Goal: Task Accomplishment & Management: Use online tool/utility

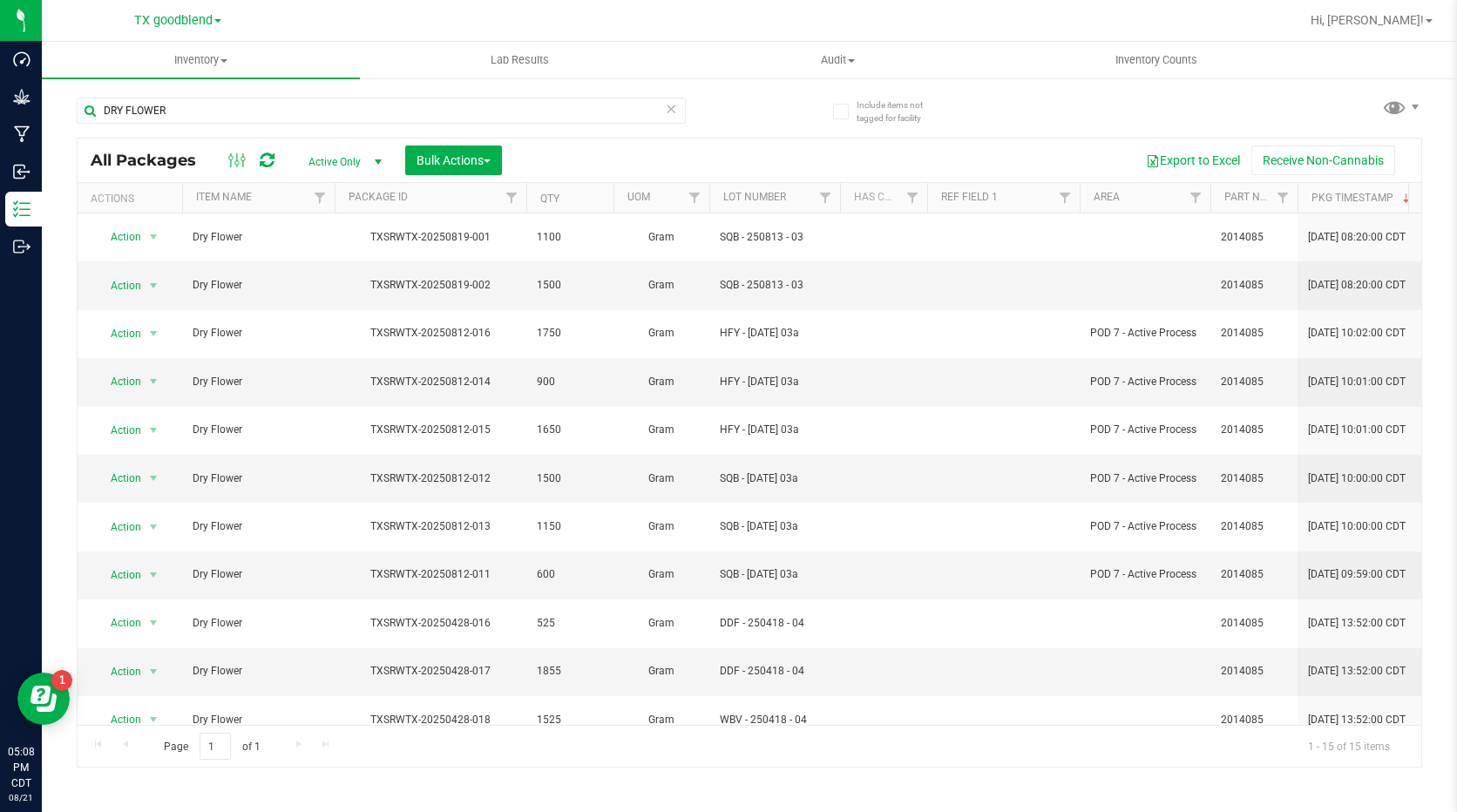
drag, startPoint x: 197, startPoint y: 105, endPoint x: 88, endPoint y: 91, distance: 109.9
click at [88, 91] on div "DRY FLOWER" at bounding box center [413, 110] width 673 height 55
type input "20240514"
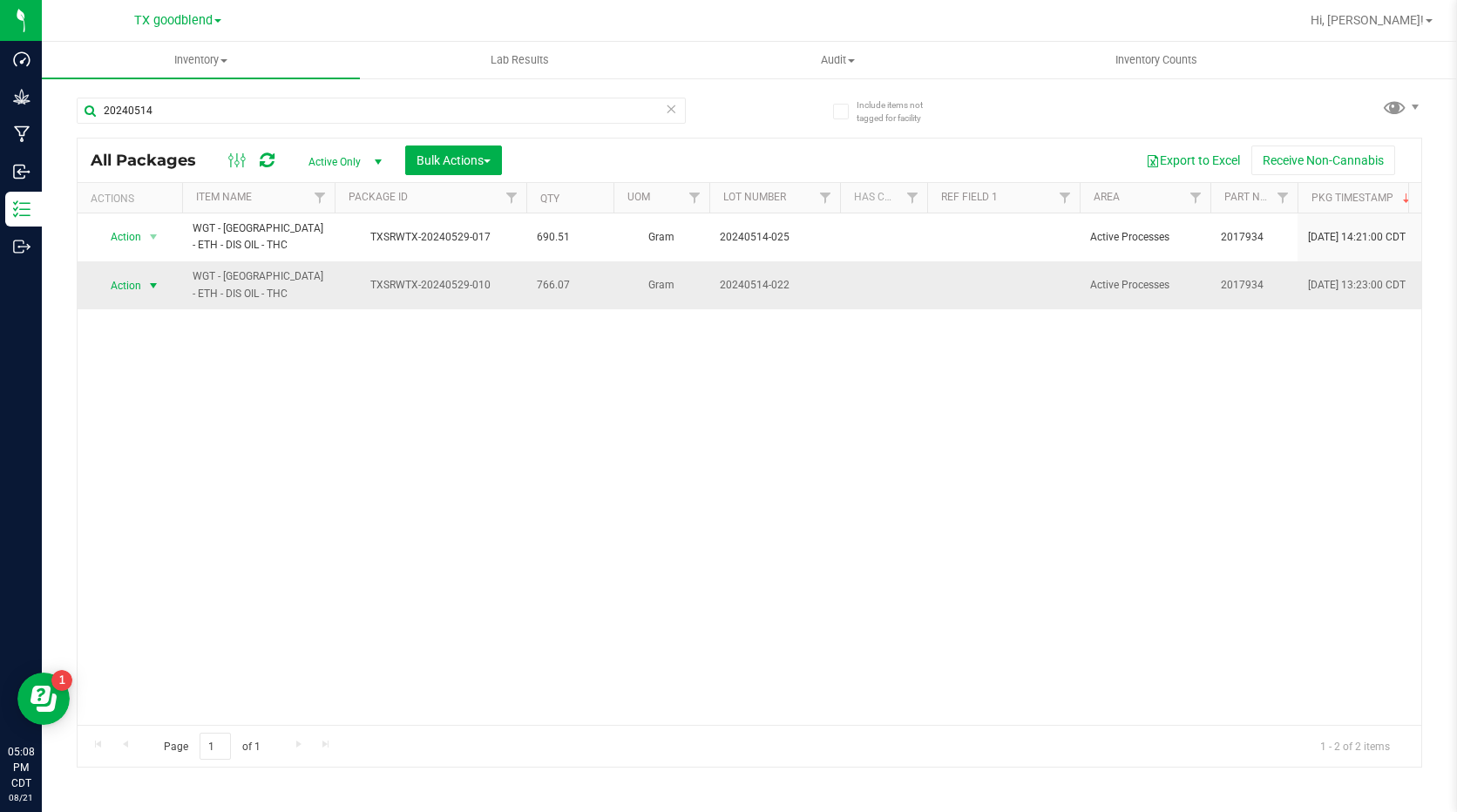
click at [151, 286] on span "select" at bounding box center [154, 286] width 14 height 14
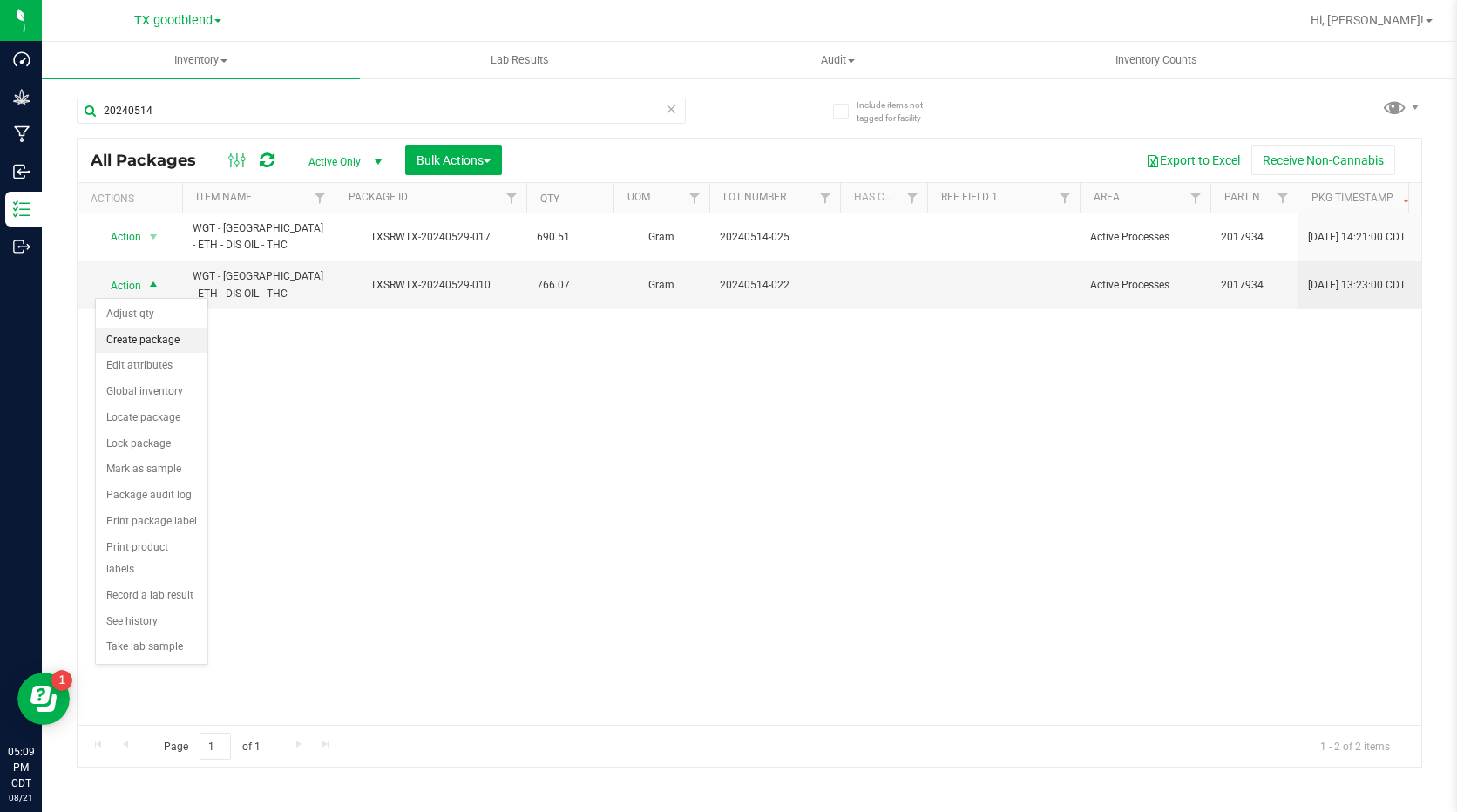
click at [149, 345] on li "Create package" at bounding box center [151, 340] width 112 height 26
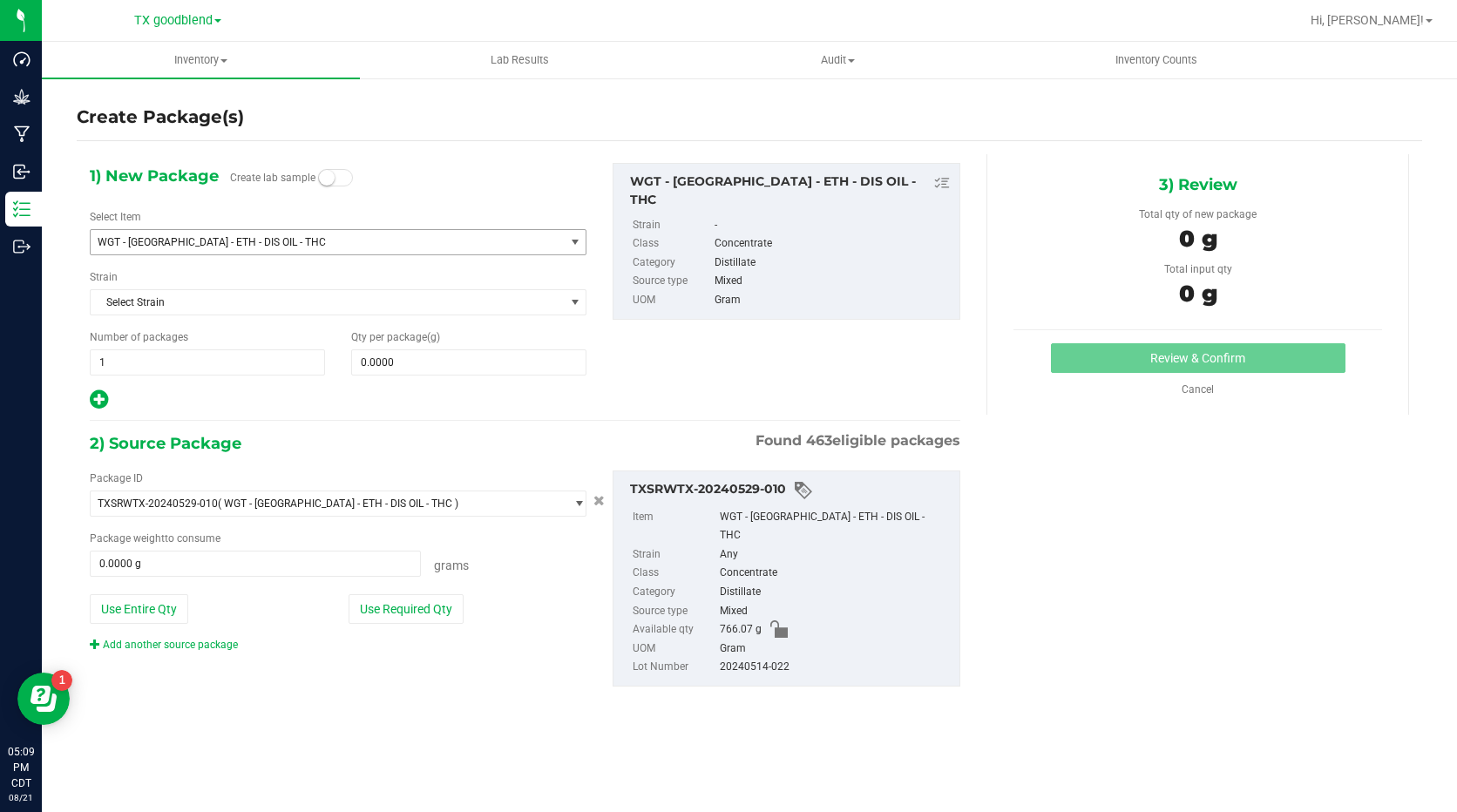
click at [222, 245] on span "WGT - [GEOGRAPHIC_DATA] - ETH - DIS OIL - THC" at bounding box center [317, 242] width 440 height 13
click at [229, 242] on span "WGT - [GEOGRAPHIC_DATA] - ETH - DIS OIL - THC" at bounding box center [317, 242] width 440 height 13
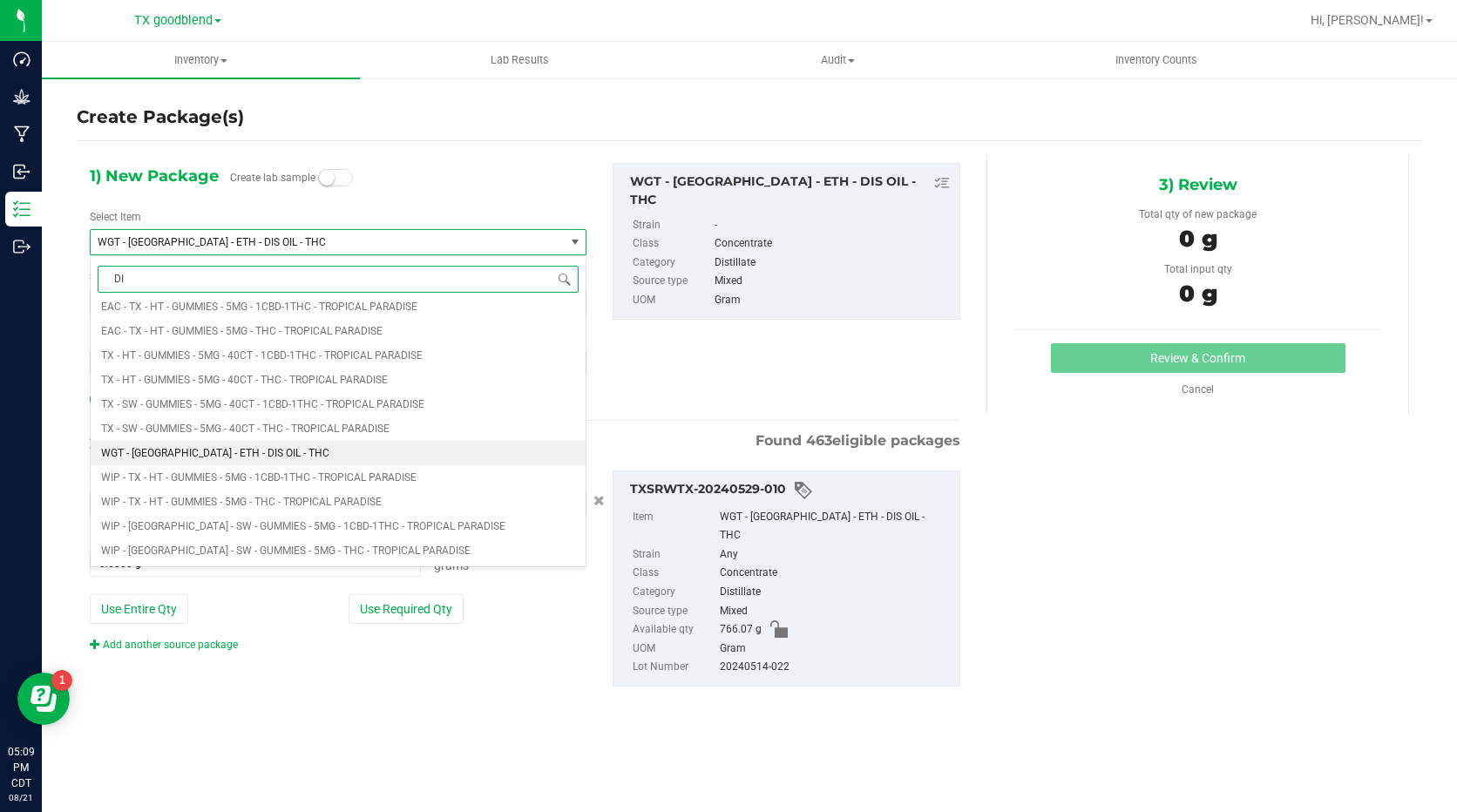
type input "D"
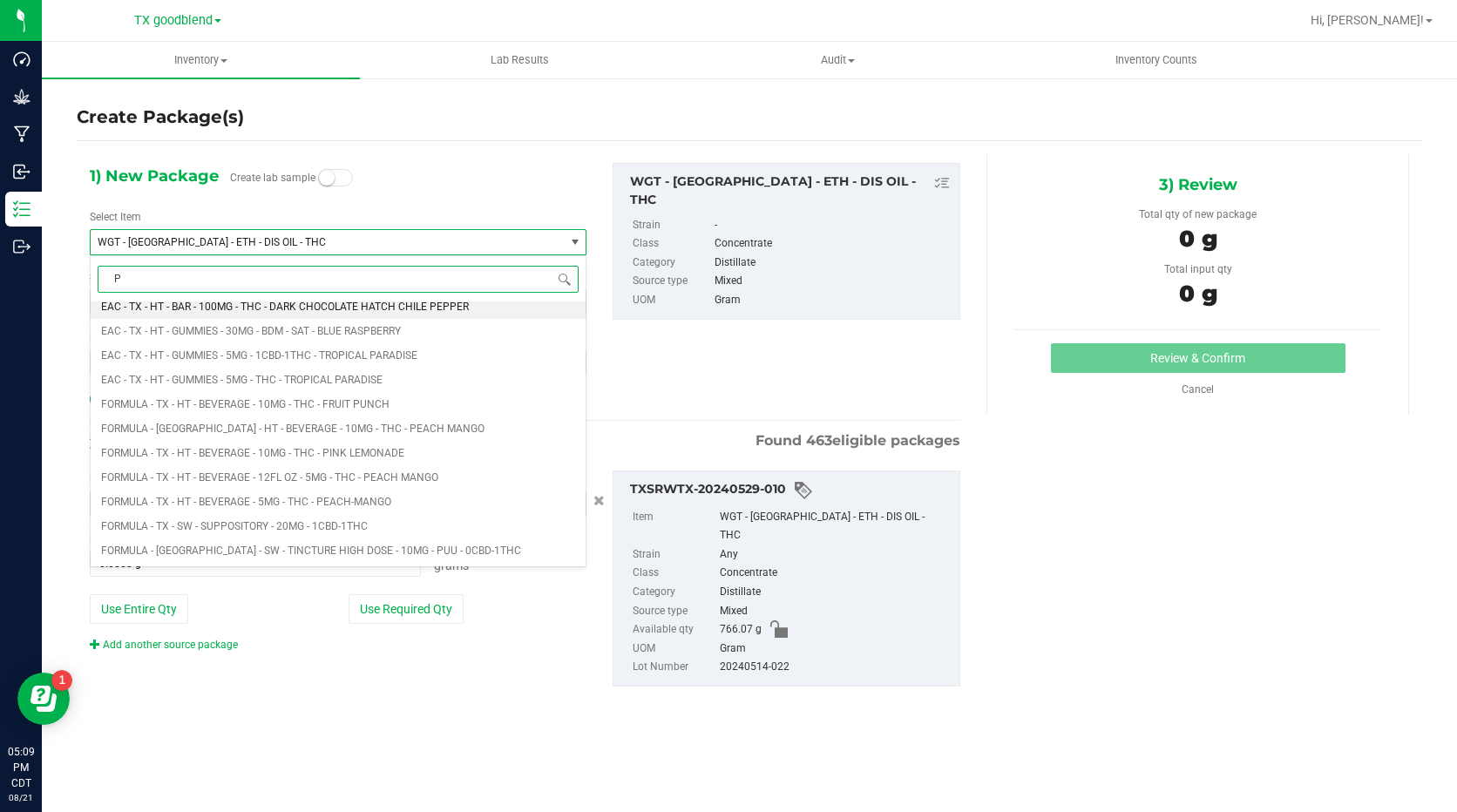
scroll to position [0, 0]
type input "PRO"
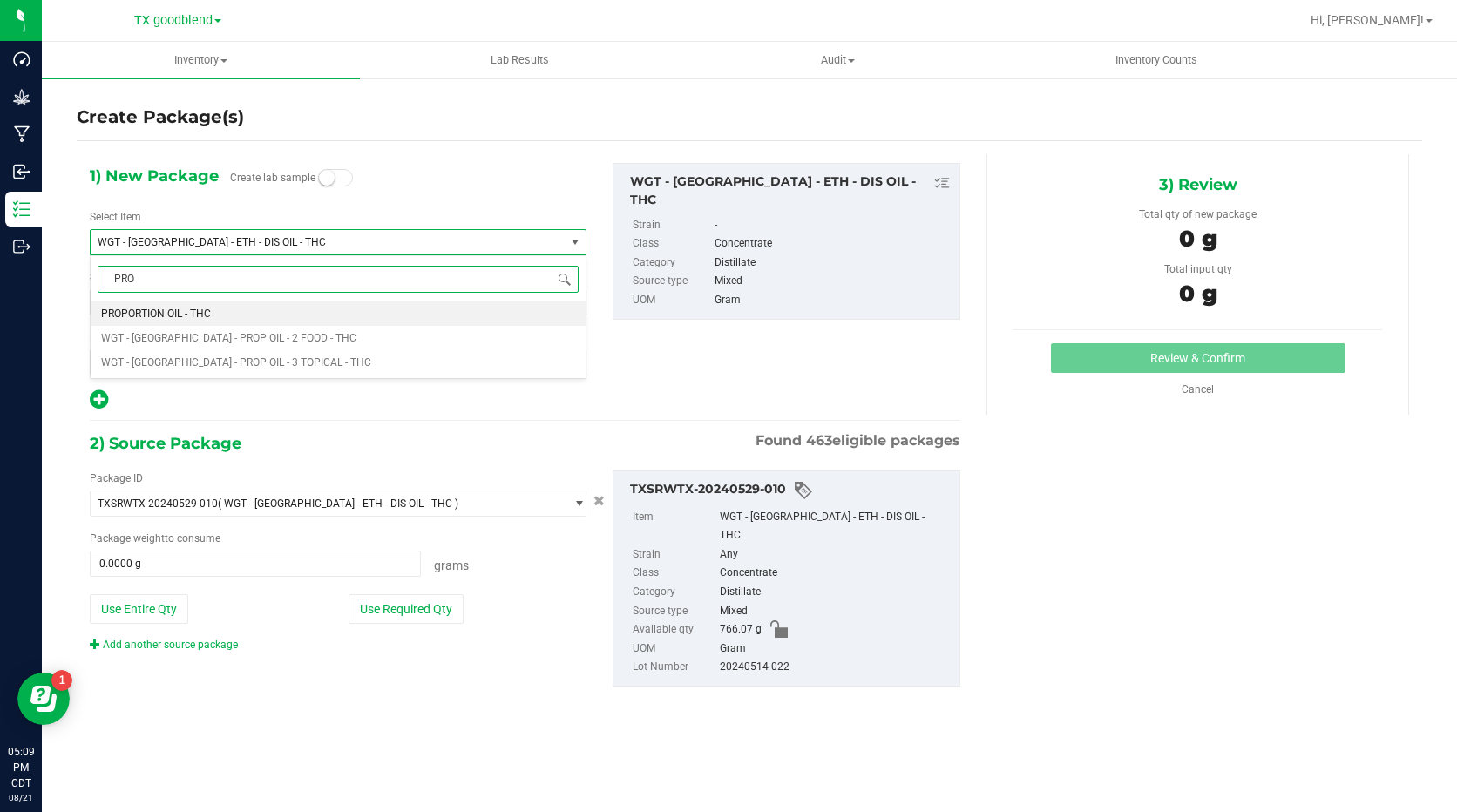
click at [190, 307] on span "PROPORTION OIL - THC" at bounding box center [155, 314] width 110 height 13
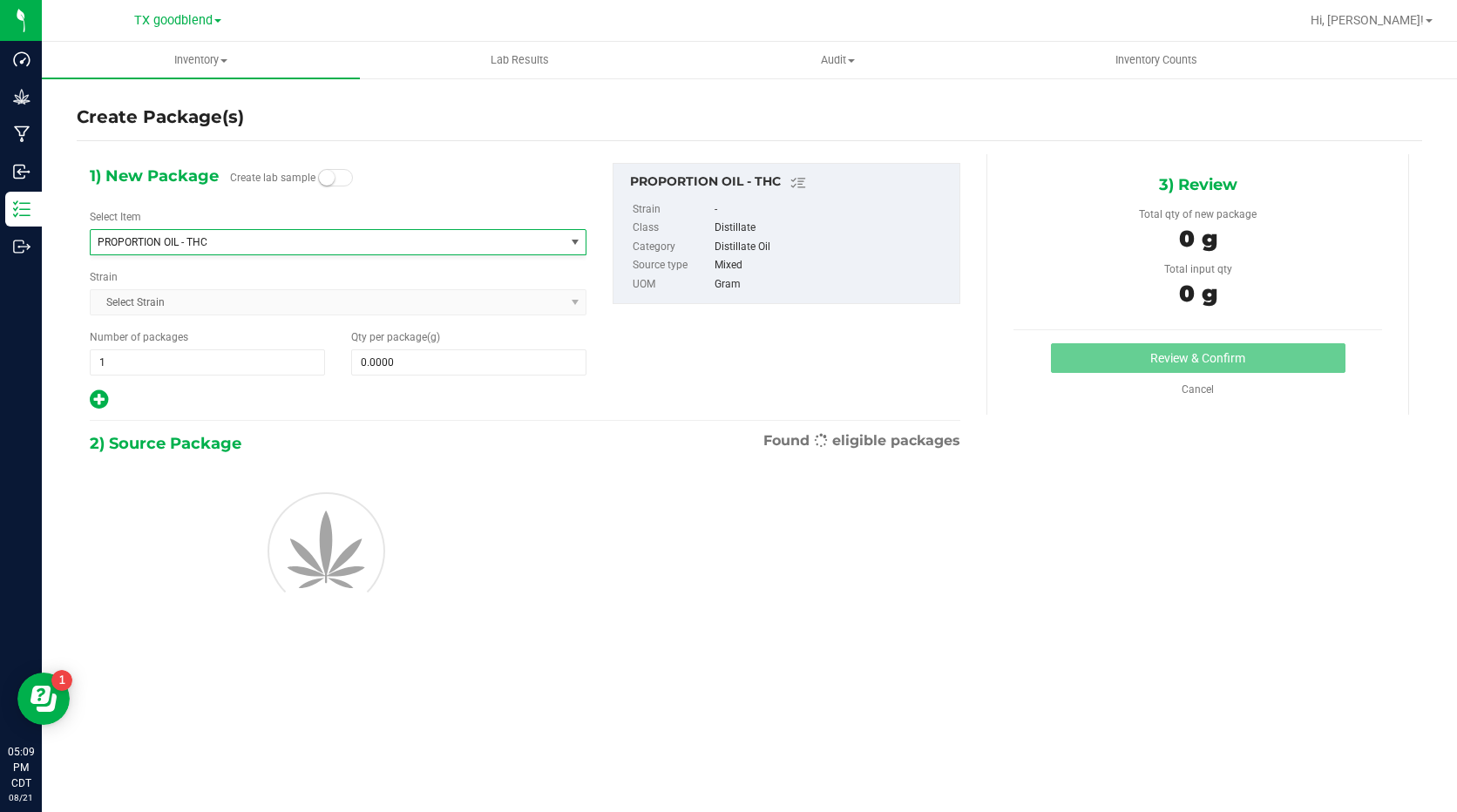
type input "0.0000"
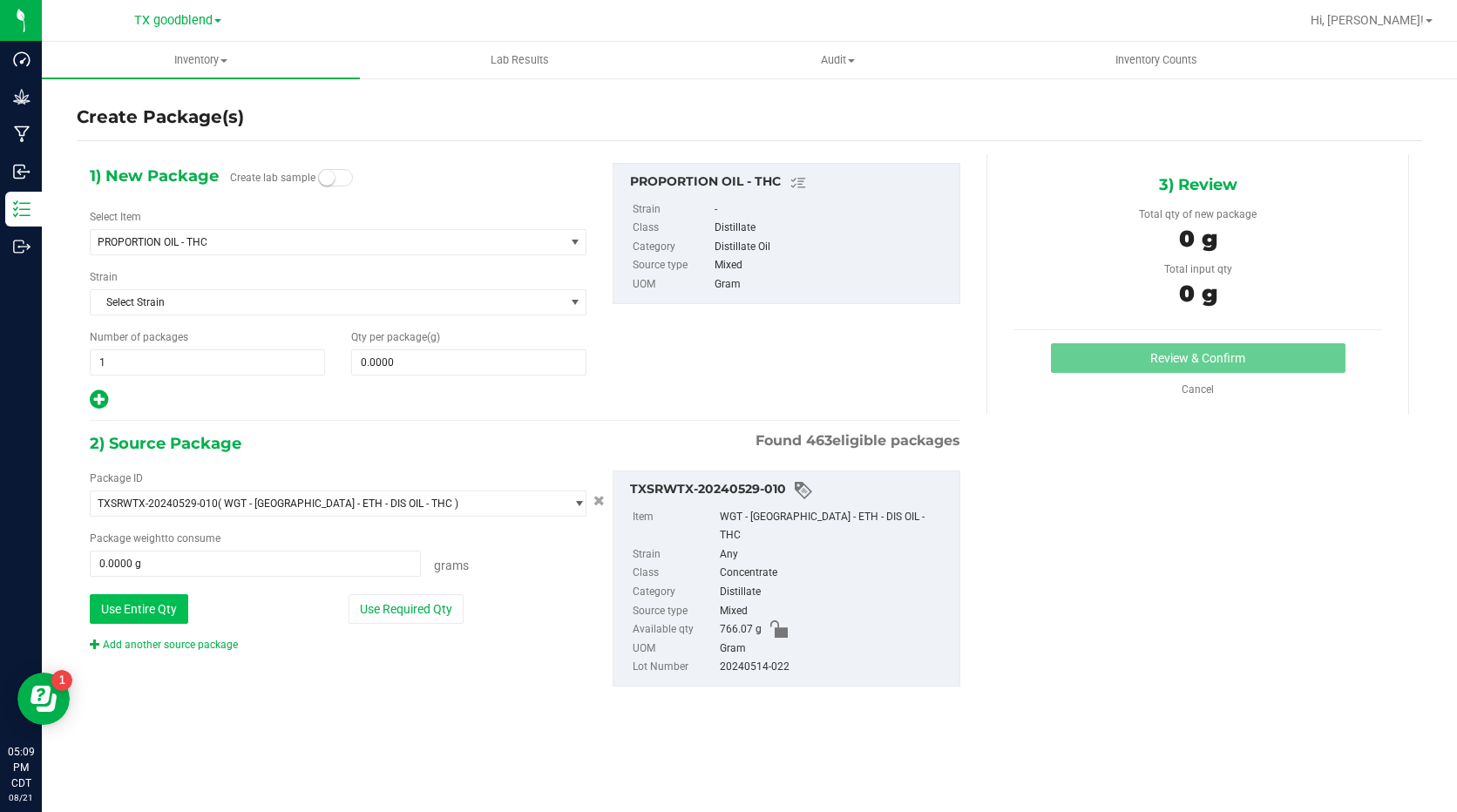
click at [140, 614] on button "Use Entire Qty" at bounding box center [138, 608] width 98 height 29
type input "766.0700 g"
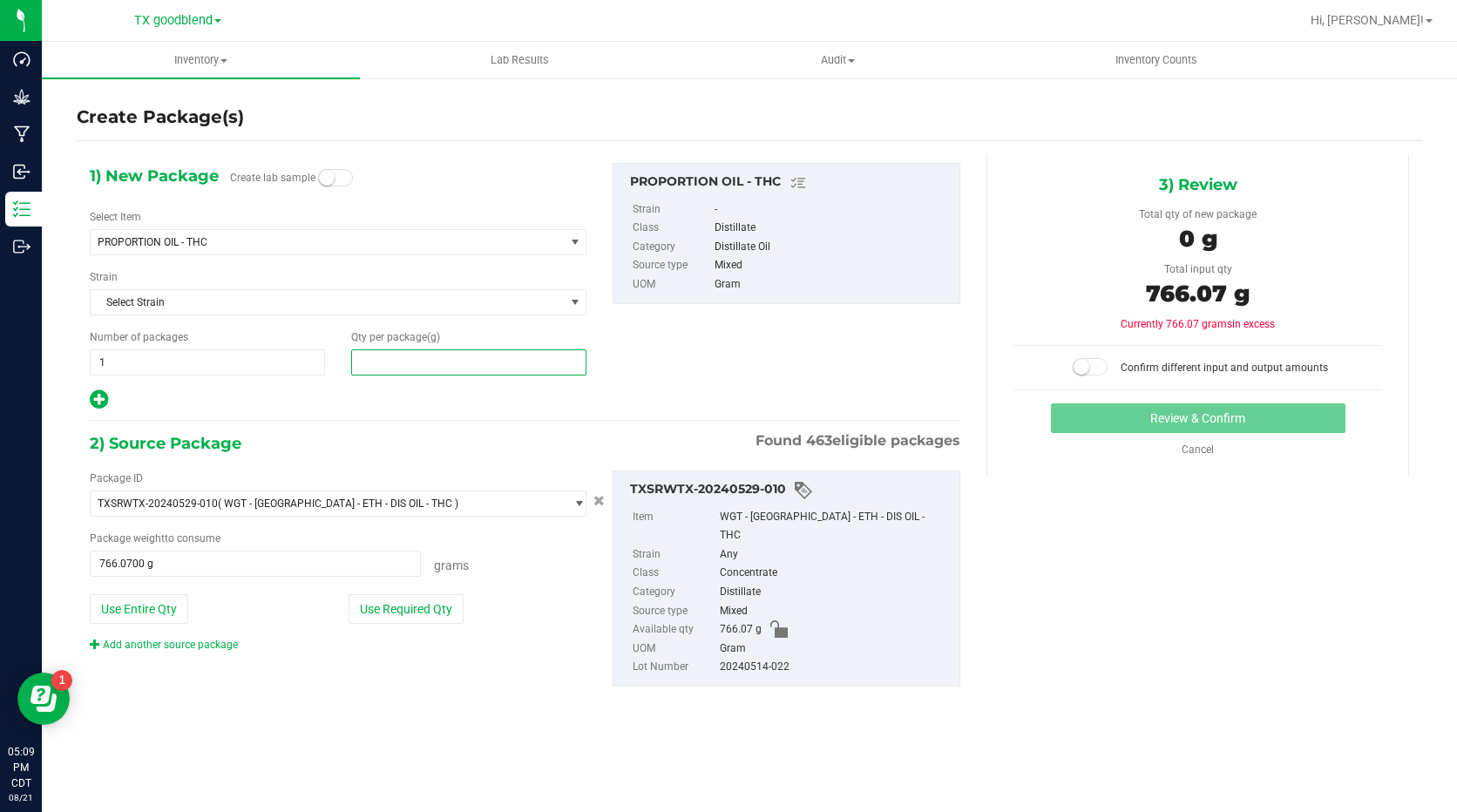
drag, startPoint x: 428, startPoint y: 359, endPoint x: 343, endPoint y: 346, distance: 86.0
click at [343, 346] on div "Qty per package (g)" at bounding box center [468, 353] width 262 height 46
type input "766.07"
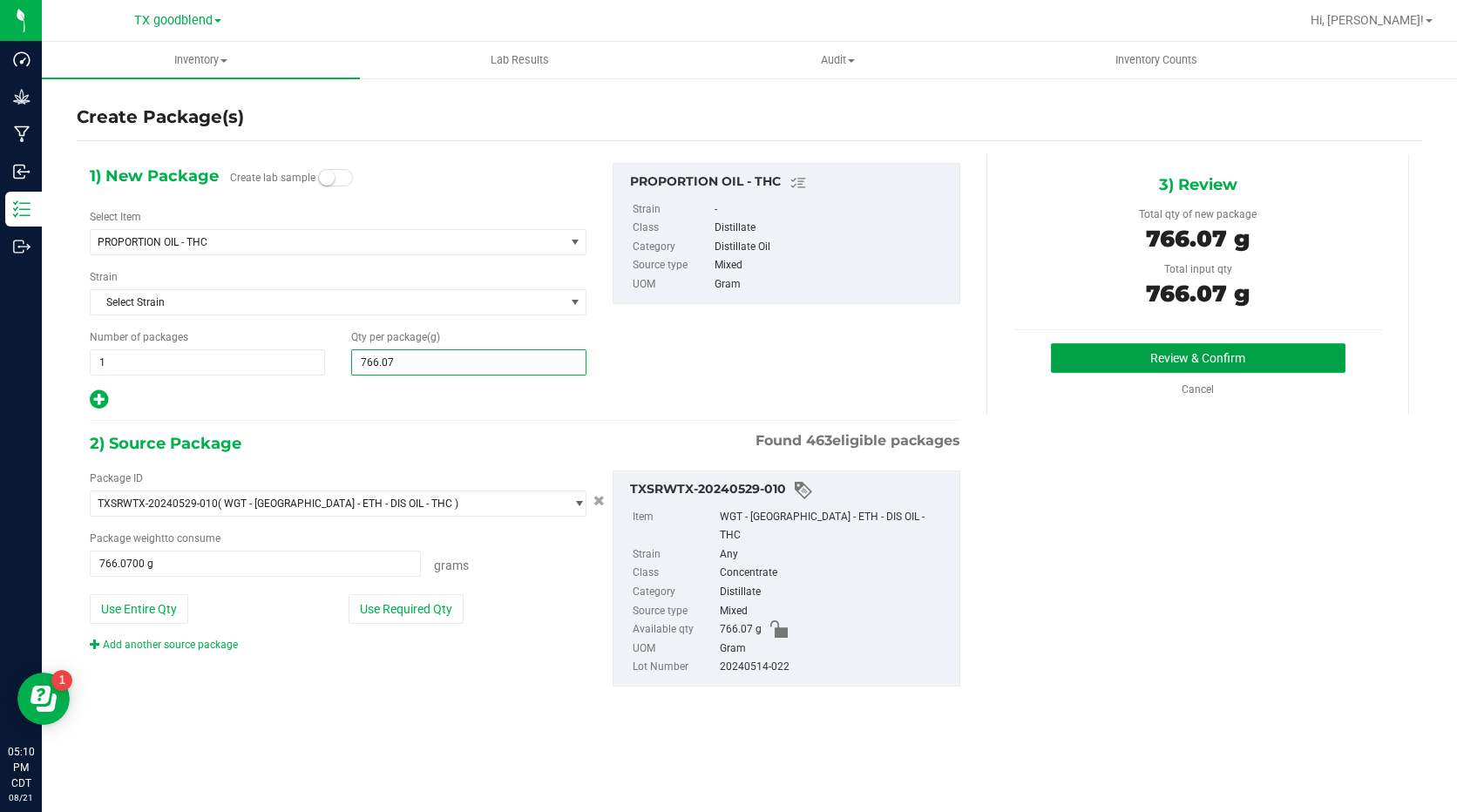
type input "766.0700"
click at [1109, 356] on button "Review & Confirm" at bounding box center [1198, 357] width 295 height 29
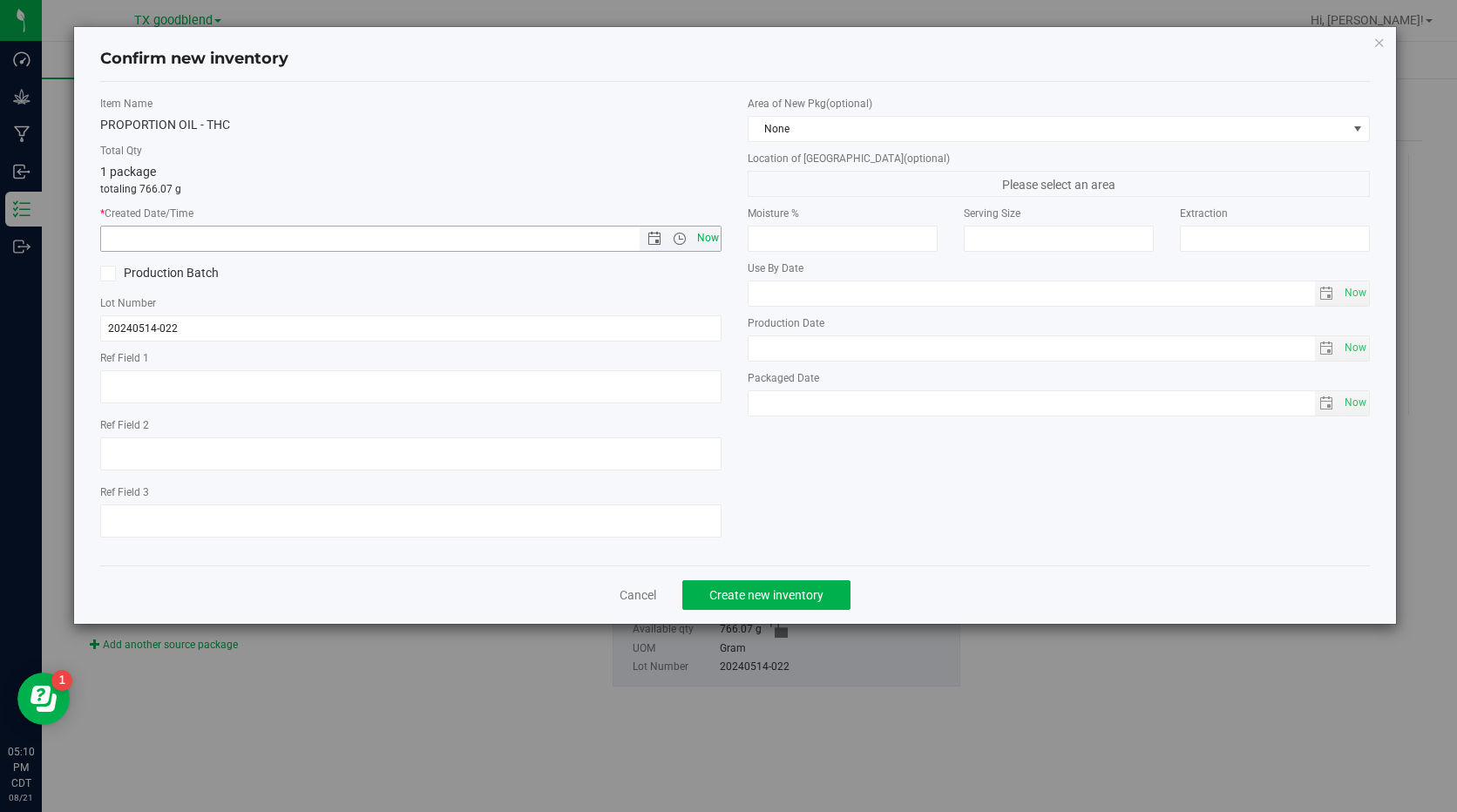
click at [713, 242] on span "Now" at bounding box center [707, 239] width 29 height 25
type input "[DATE] 5:10 PM"
click at [761, 599] on span "Create new inventory" at bounding box center [766, 595] width 114 height 14
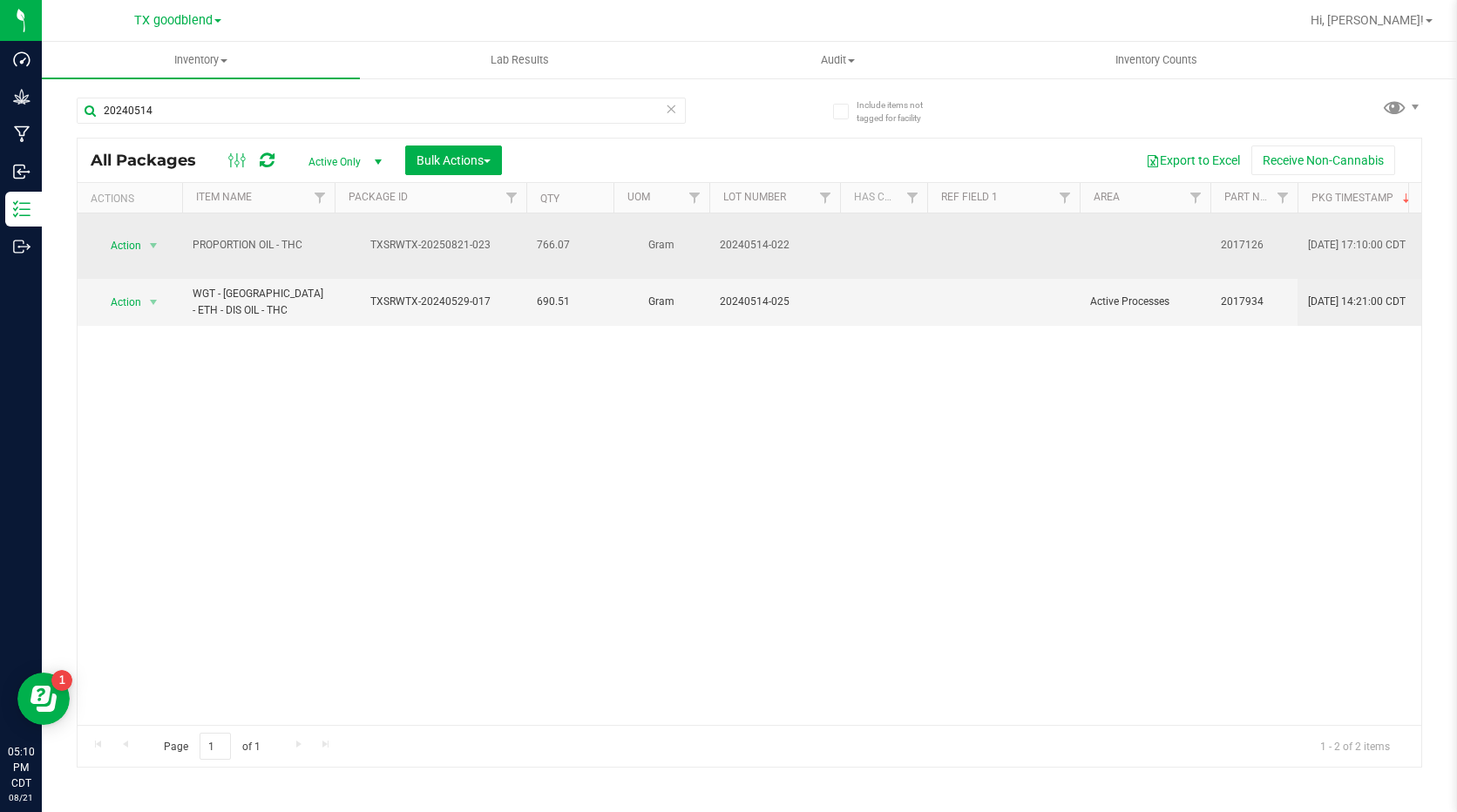
click at [752, 237] on span "20240514-022" at bounding box center [775, 245] width 110 height 17
drag, startPoint x: 793, startPoint y: 231, endPoint x: 733, endPoint y: 227, distance: 60.1
click at [733, 231] on input "20240514-022" at bounding box center [770, 245] width 124 height 27
type input "20250821-023"
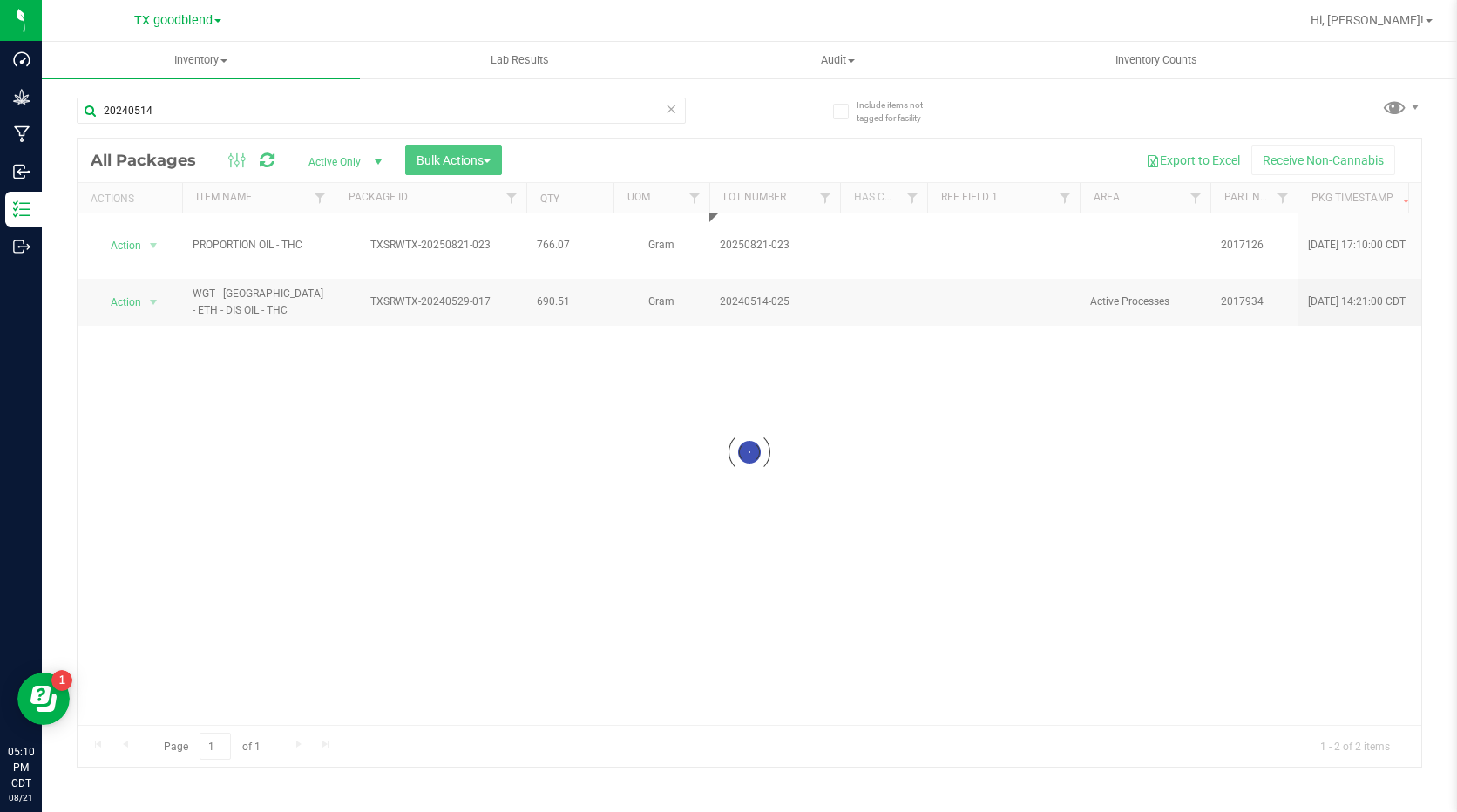
click at [734, 351] on div "Loading... All Packages Active Only Active Only Lab Samples Locked All Bulk Act…" at bounding box center [749, 452] width 1345 height 630
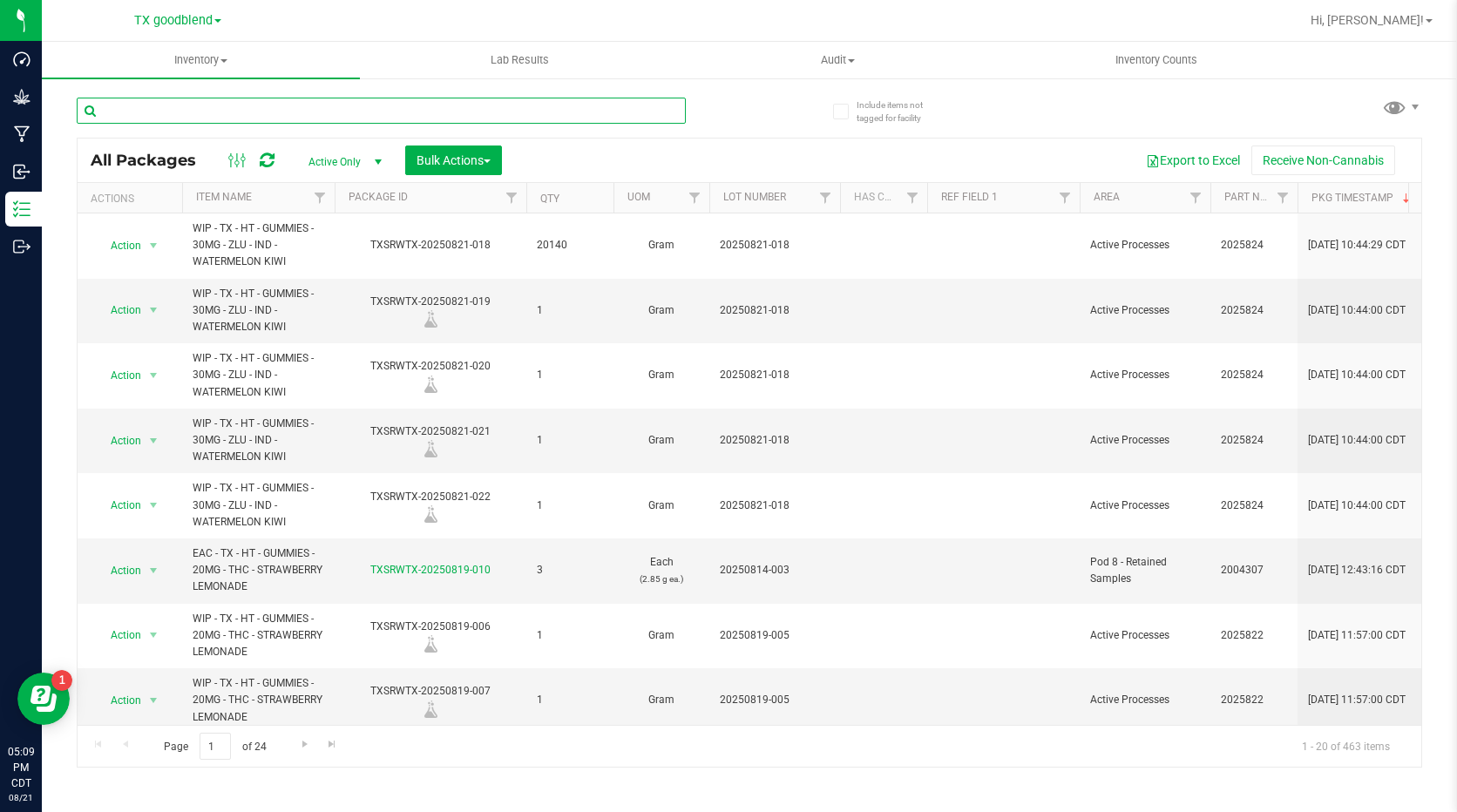
click at [254, 107] on input "text" at bounding box center [381, 110] width 609 height 26
type input "20250717"
